Goal: Find contact information: Find contact information

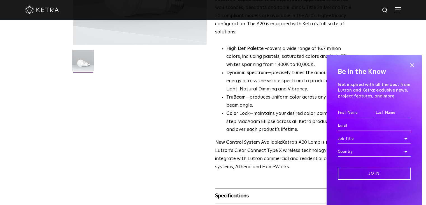
scroll to position [131, 0]
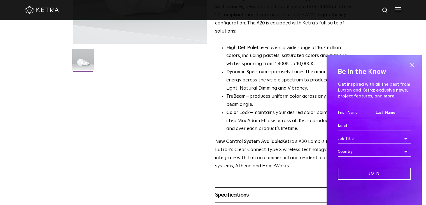
click at [412, 65] on span at bounding box center [412, 65] width 8 height 8
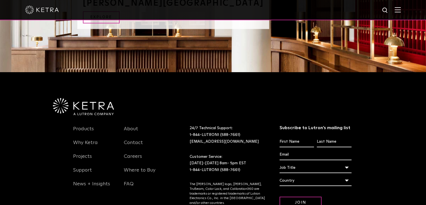
scroll to position [692, 0]
click at [91, 153] on link "Projects" at bounding box center [82, 159] width 19 height 13
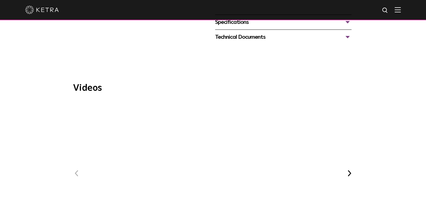
scroll to position [302, 0]
click at [401, 13] on span at bounding box center [398, 10] width 6 height 6
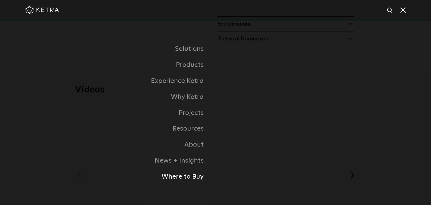
click at [193, 179] on link "Where to Buy" at bounding box center [145, 177] width 140 height 16
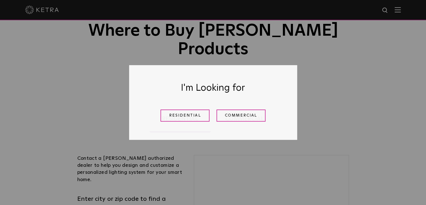
scroll to position [47, 0]
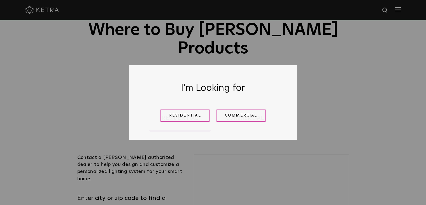
click at [188, 117] on link "Residential" at bounding box center [185, 115] width 49 height 12
click at [186, 112] on link "Residential" at bounding box center [180, 117] width 62 height 27
click at [192, 117] on ul "Residential Commercial" at bounding box center [213, 115] width 280 height 43
click at [183, 104] on link "Residential" at bounding box center [180, 117] width 62 height 27
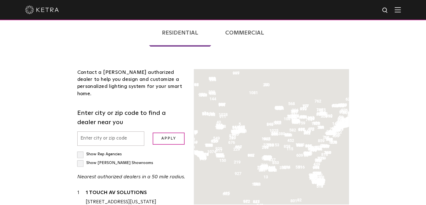
scroll to position [143, 0]
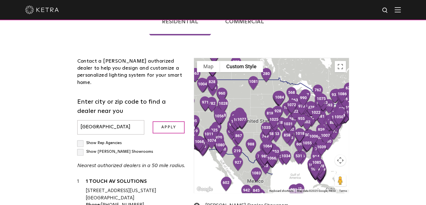
click at [174, 121] on input "Apply" at bounding box center [169, 127] width 32 height 12
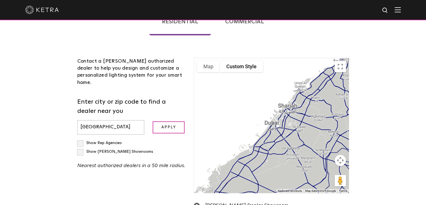
click at [110, 120] on input "[GEOGRAPHIC_DATA]" at bounding box center [110, 127] width 67 height 14
type input "d"
click at [100, 120] on input "united emitares" at bounding box center [110, 127] width 67 height 14
click at [103, 120] on input "united emitares" at bounding box center [110, 127] width 67 height 14
click at [97, 120] on input "united emitares" at bounding box center [110, 127] width 67 height 14
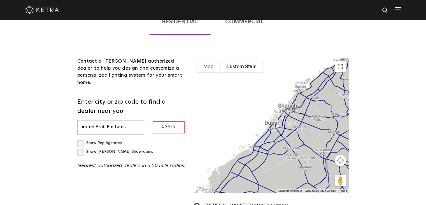
click at [122, 120] on input "united Arab Emitares" at bounding box center [110, 127] width 67 height 14
click at [168, 121] on input "Apply" at bounding box center [169, 127] width 32 height 12
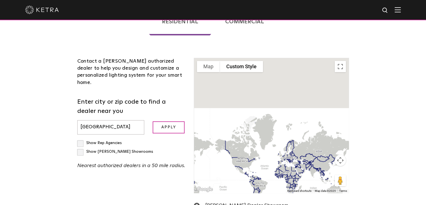
click at [128, 120] on input "[GEOGRAPHIC_DATA]" at bounding box center [110, 127] width 67 height 14
type input "u"
click at [133, 164] on div "Contact a [PERSON_NAME] authorized dealer to help you design and customize a pe…" at bounding box center [213, 148] width 280 height 215
click at [133, 155] on div "Contact a [PERSON_NAME] authorized dealer to help you design and customize a pe…" at bounding box center [213, 148] width 280 height 215
click at [169, 121] on input "Apply" at bounding box center [169, 127] width 32 height 12
